Goal: Check status: Check status

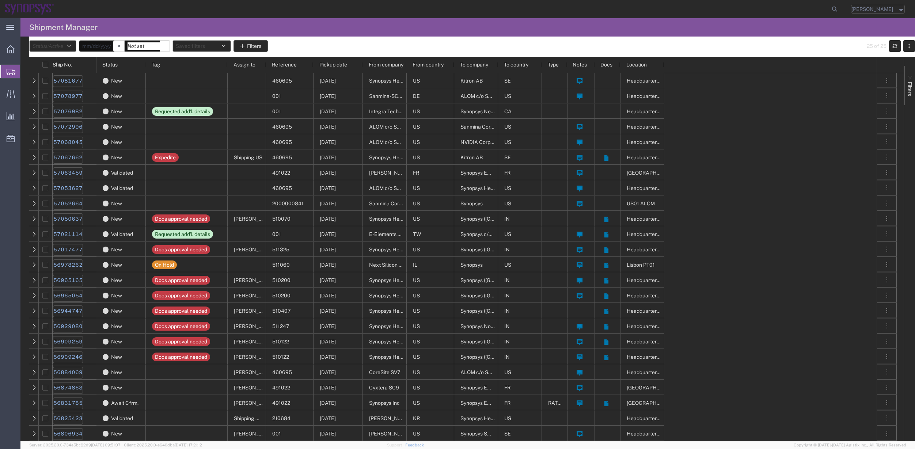
click at [364, 18] on div at bounding box center [449, 9] width 781 height 18
